Goal: Transaction & Acquisition: Purchase product/service

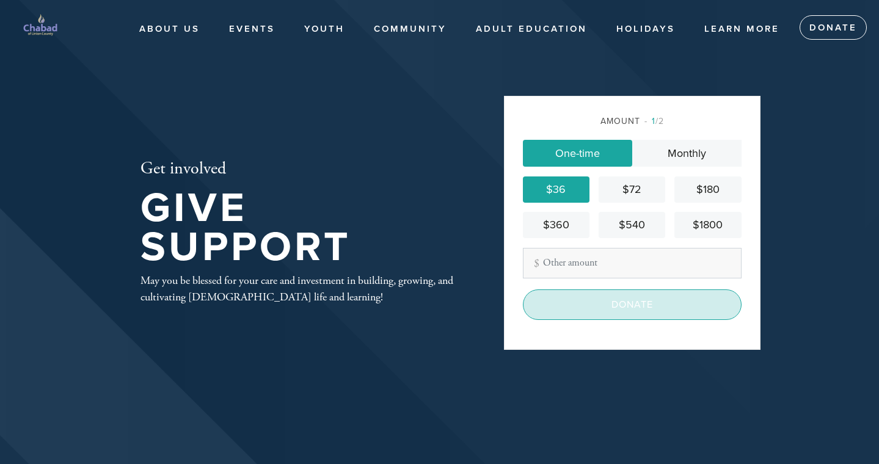
click at [631, 301] on input "Donate" at bounding box center [632, 305] width 219 height 31
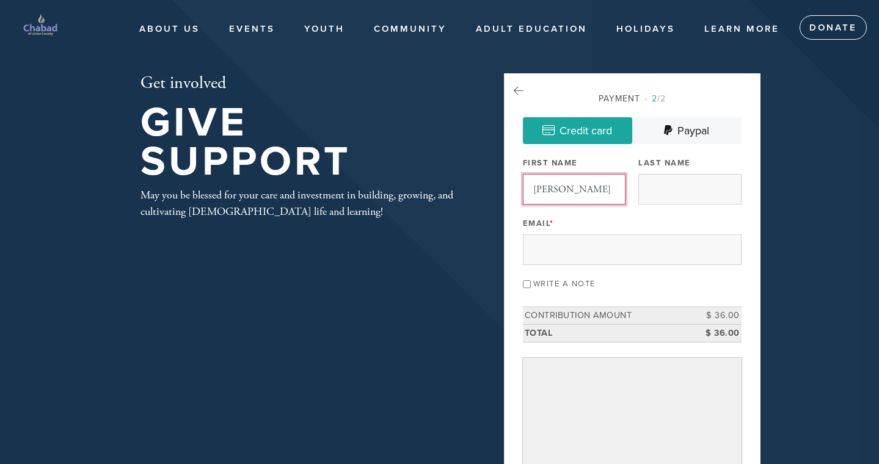
type input "[PERSON_NAME]"
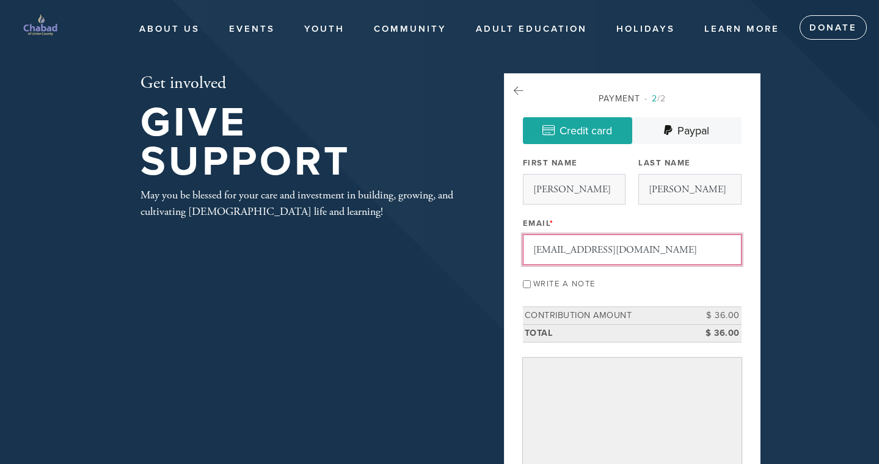
type input "[EMAIL_ADDRESS][DOMAIN_NAME]"
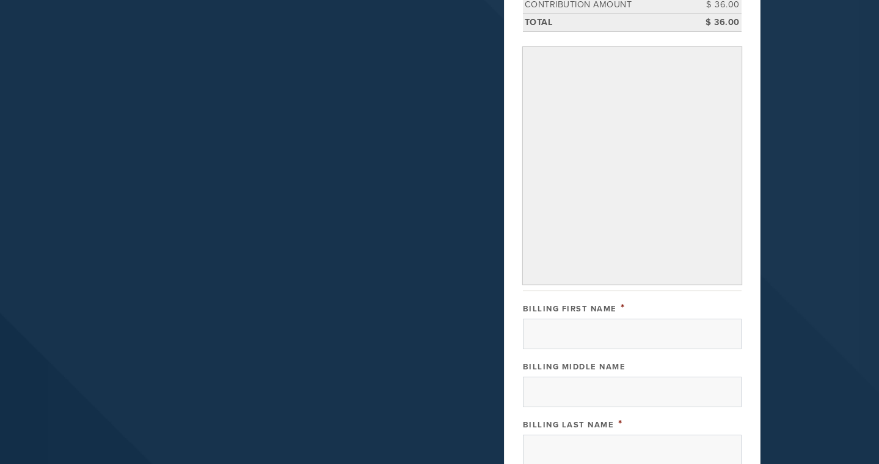
scroll to position [312, 0]
click at [541, 334] on input "Billing First Name" at bounding box center [632, 333] width 219 height 31
type input "[PERSON_NAME]"
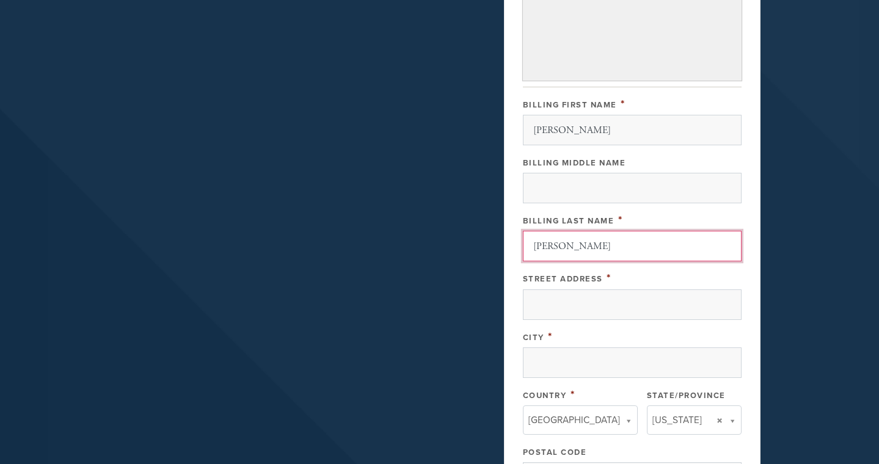
scroll to position [517, 0]
type input "[PERSON_NAME]"
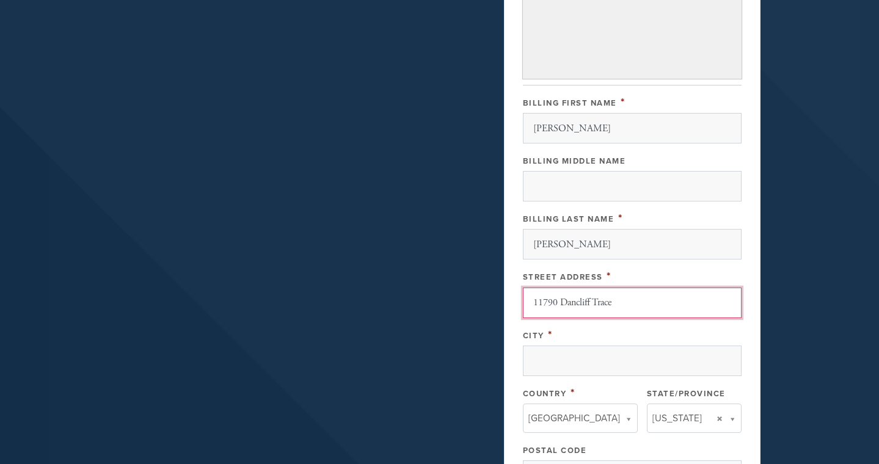
click at [555, 316] on input "11790 Dancliff Trace" at bounding box center [632, 303] width 219 height 31
type input "11790 Dancliff Trace"
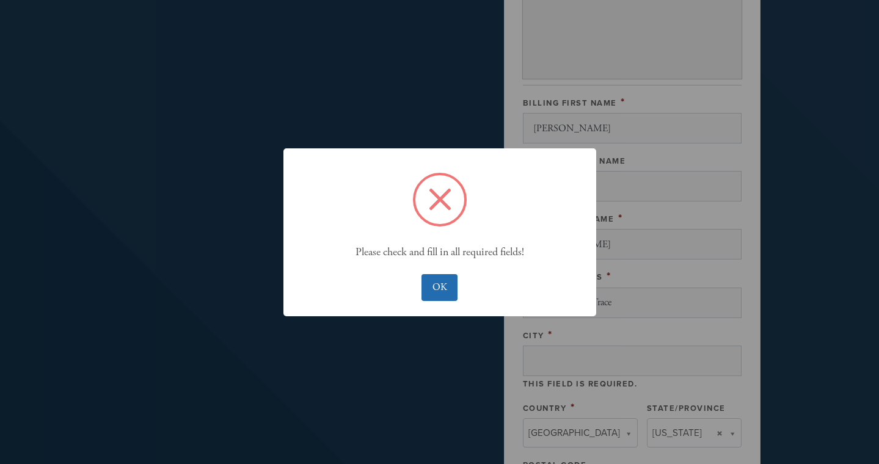
click at [438, 277] on button "OK" at bounding box center [440, 287] width 36 height 27
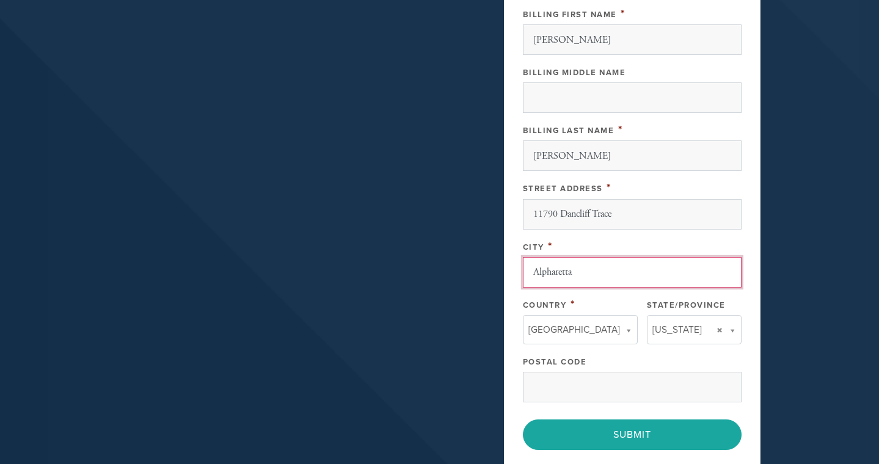
scroll to position [617, 0]
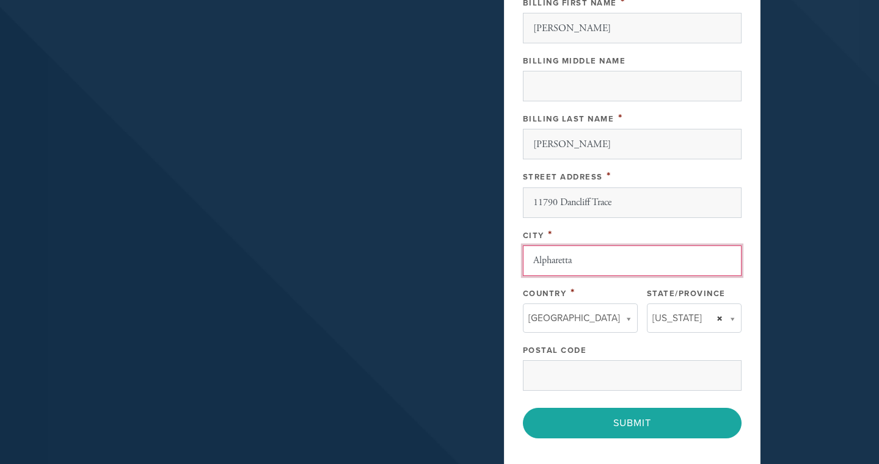
type input "Alpharetta"
click at [720, 313] on link "[US_STATE]" at bounding box center [694, 318] width 95 height 29
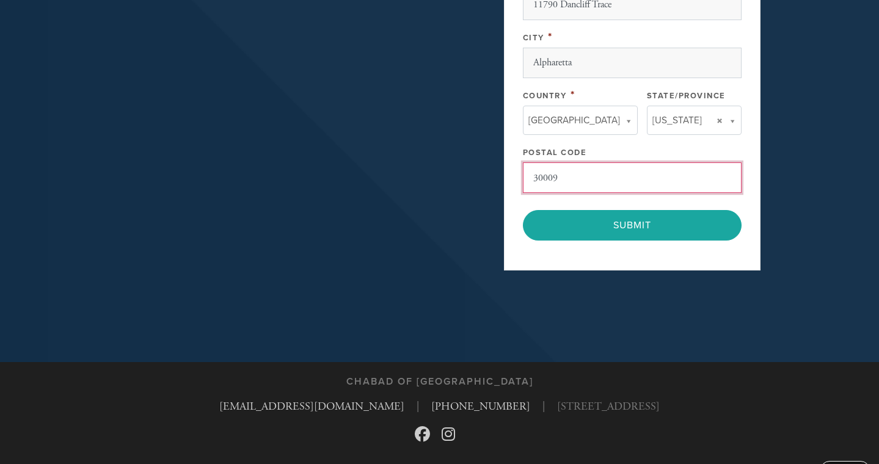
scroll to position [822, 0]
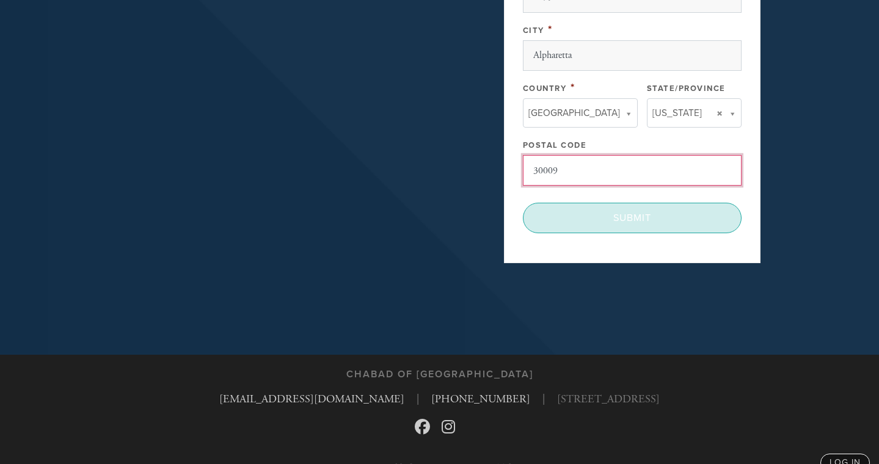
type input "30009"
click at [626, 205] on input "Submit" at bounding box center [632, 218] width 219 height 31
